Goal: Find specific page/section: Find specific page/section

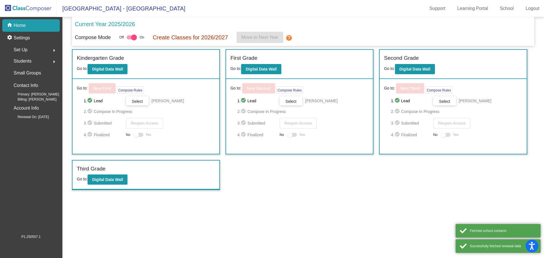
click at [23, 63] on span "Students" at bounding box center [23, 61] width 18 height 8
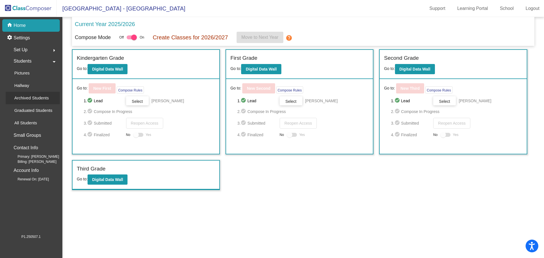
click at [27, 97] on p "Archived Students" at bounding box center [31, 98] width 35 height 7
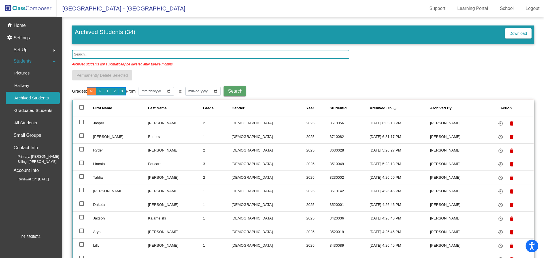
click at [90, 55] on input "text" at bounding box center [210, 54] width 277 height 9
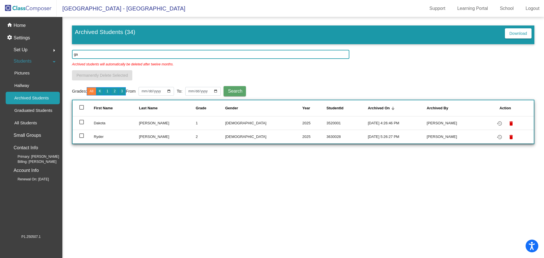
type input "g"
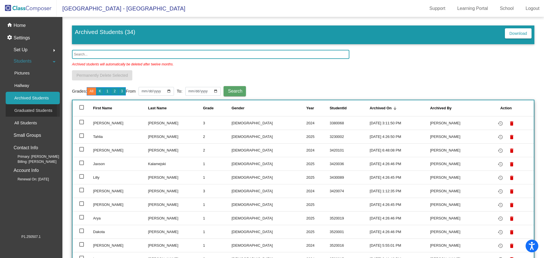
click at [35, 111] on p "Graduated Students" at bounding box center [33, 110] width 38 height 7
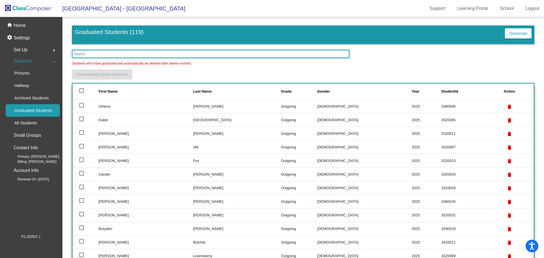
click at [87, 54] on input "text" at bounding box center [210, 54] width 277 height 8
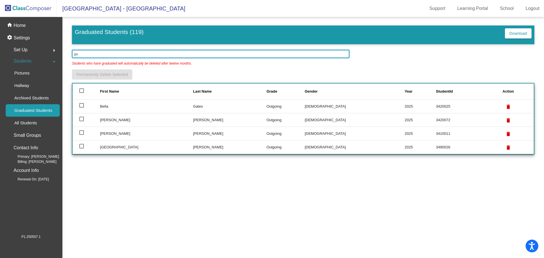
type input "g"
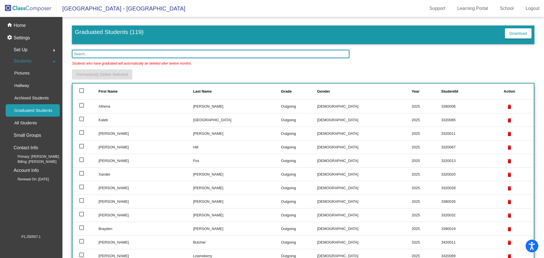
click at [83, 54] on input "text" at bounding box center [210, 54] width 277 height 8
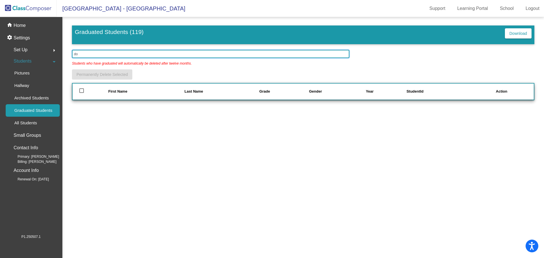
type input "d"
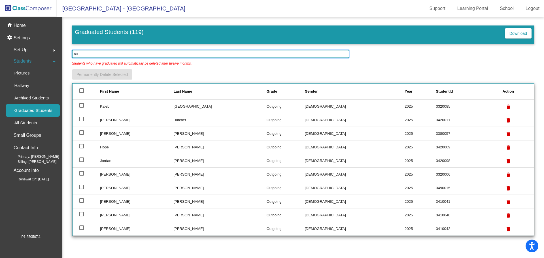
type input "b"
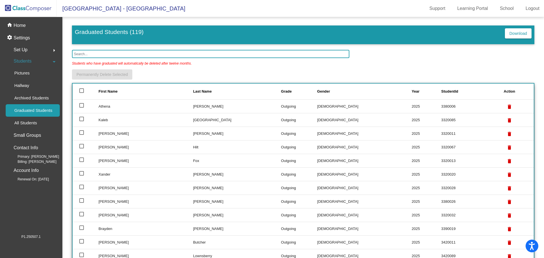
click at [14, 132] on p "Small Groups" at bounding box center [27, 135] width 27 height 8
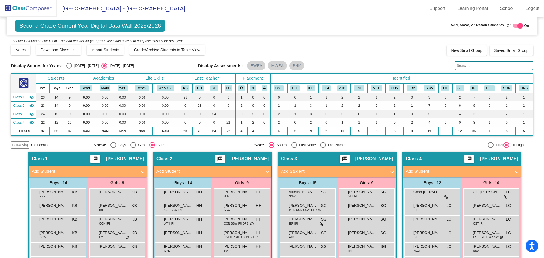
click at [33, 10] on img at bounding box center [28, 8] width 57 height 17
